Goal: Learn about a topic

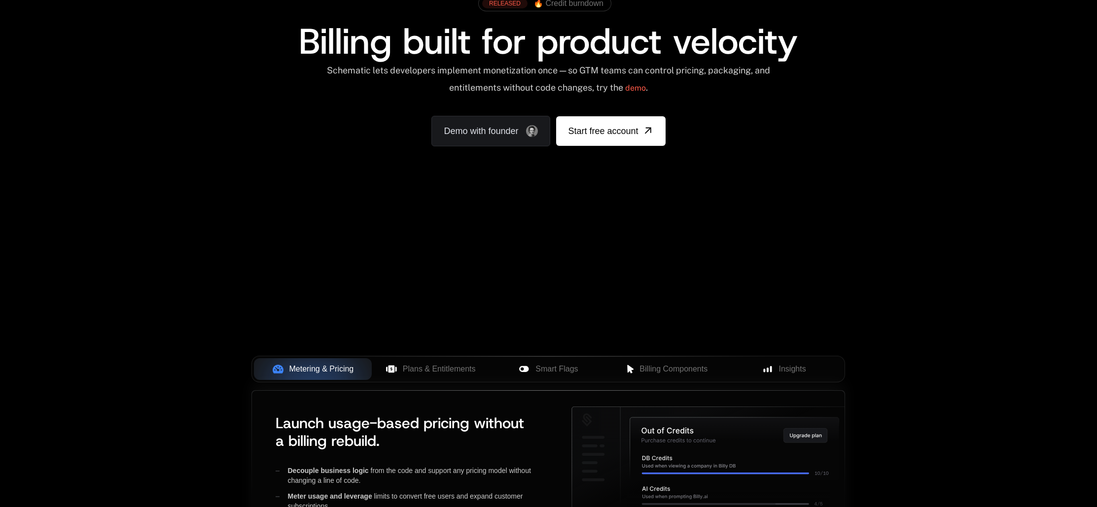
scroll to position [195, 0]
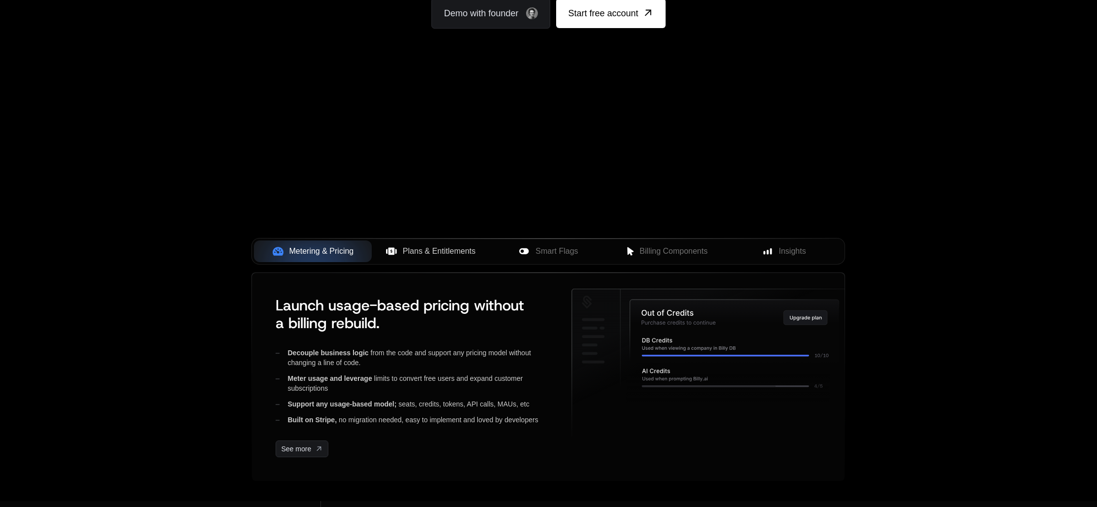
click at [432, 249] on span "Plans & Entitlements" at bounding box center [439, 252] width 73 height 12
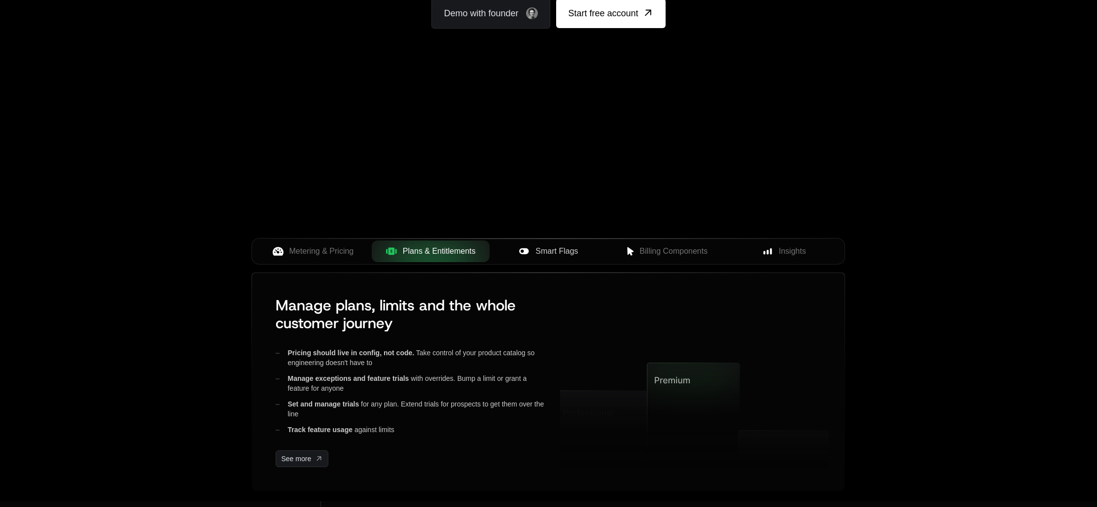
click at [539, 250] on span "Smart Flags" at bounding box center [556, 252] width 42 height 12
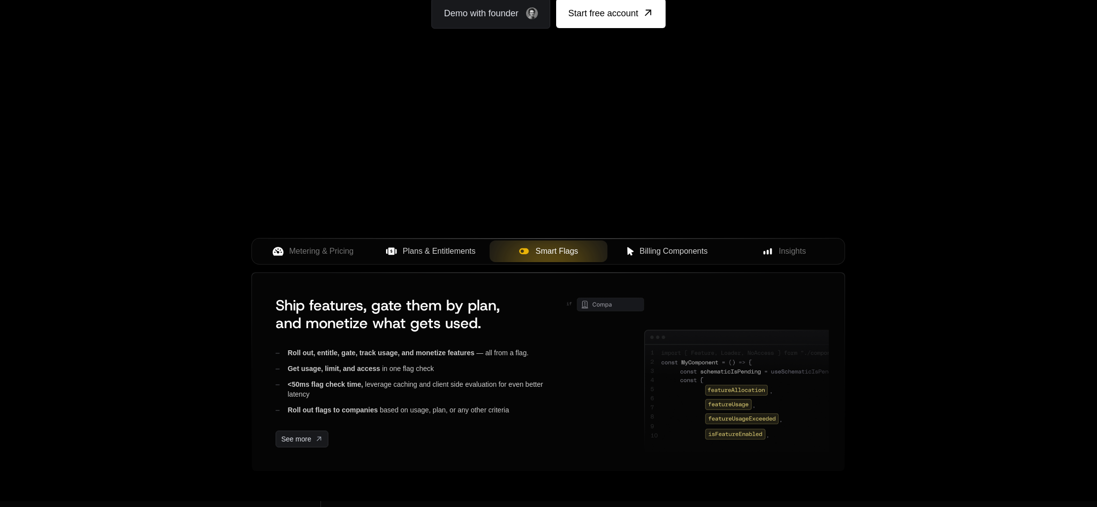
click at [652, 256] on span "Billing Components" at bounding box center [673, 252] width 68 height 12
click at [790, 260] on button "Insights" at bounding box center [784, 252] width 118 height 22
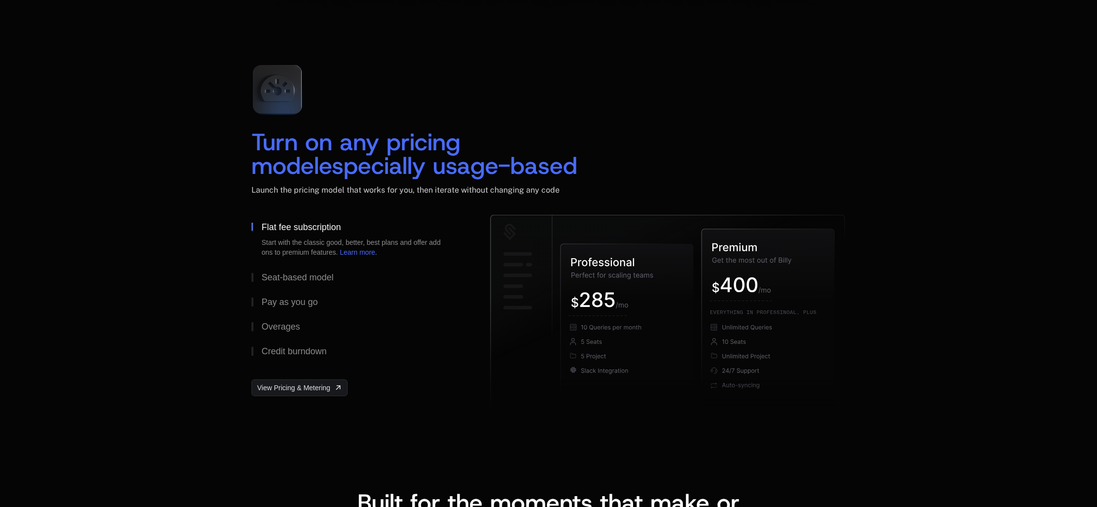
scroll to position [1414, 0]
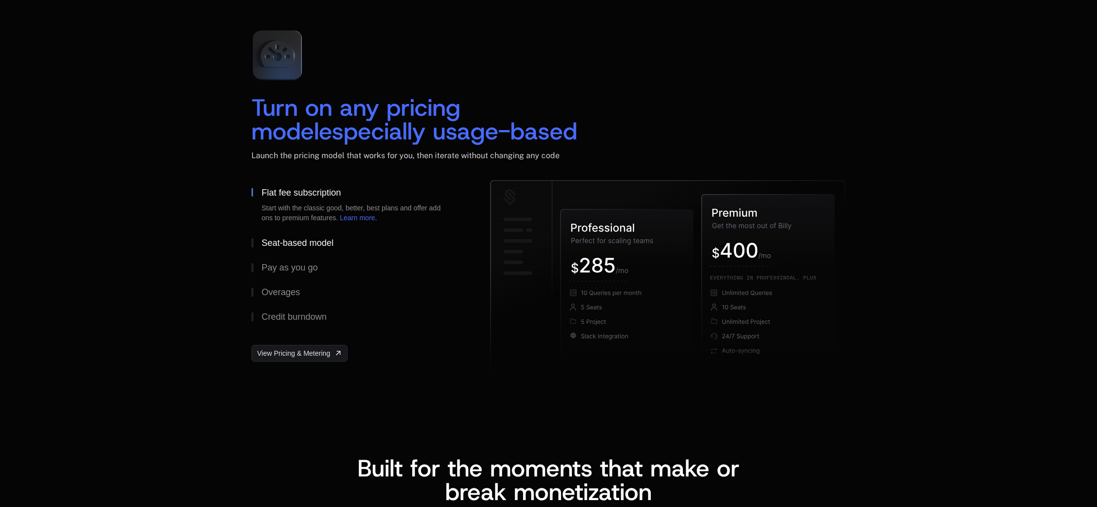
click at [292, 239] on div "Seat-based model" at bounding box center [297, 243] width 72 height 9
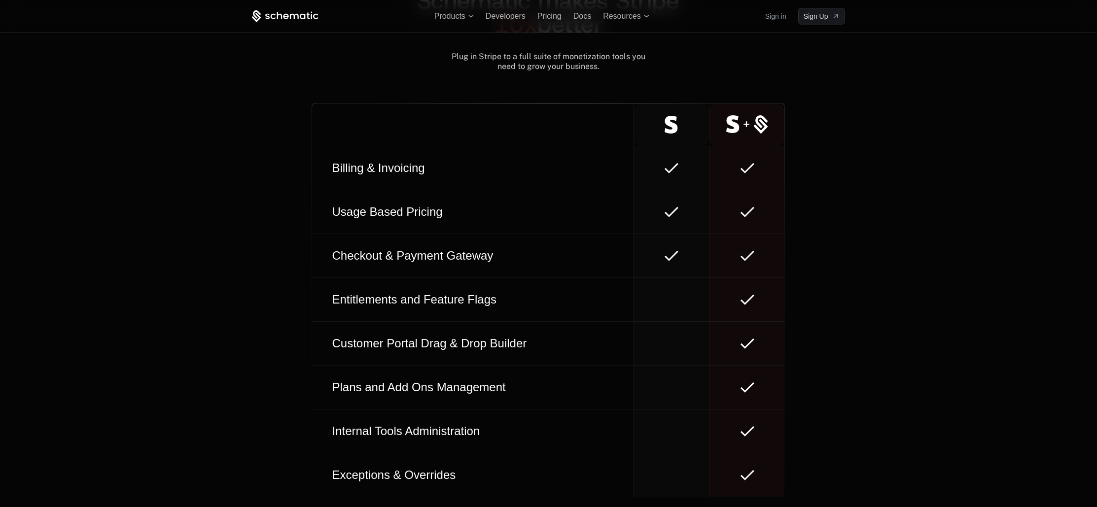
scroll to position [5170, 0]
